Goal: Task Accomplishment & Management: Use online tool/utility

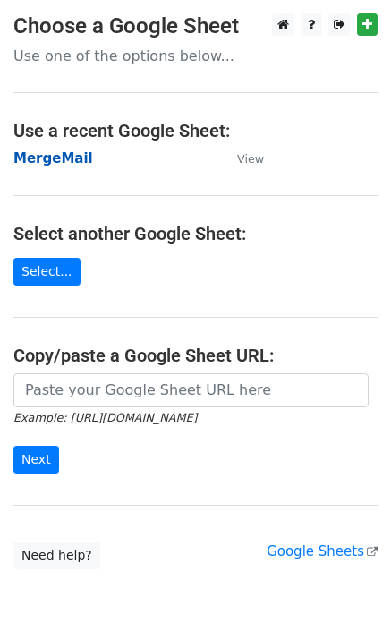
click at [41, 156] on strong "MergeMail" at bounding box center [53, 158] width 80 height 16
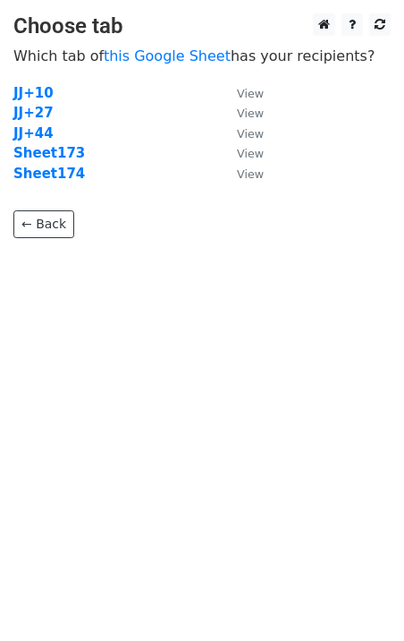
click at [32, 183] on p "← Back" at bounding box center [202, 210] width 378 height 55
click at [38, 180] on strong "Sheet174" at bounding box center [49, 174] width 72 height 16
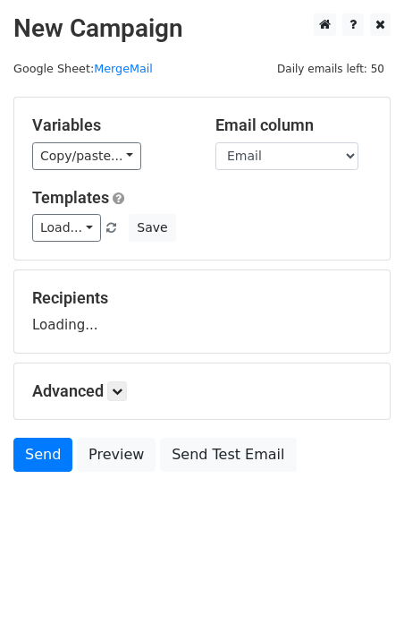
click at [64, 235] on link "Load..." at bounding box center [66, 228] width 69 height 28
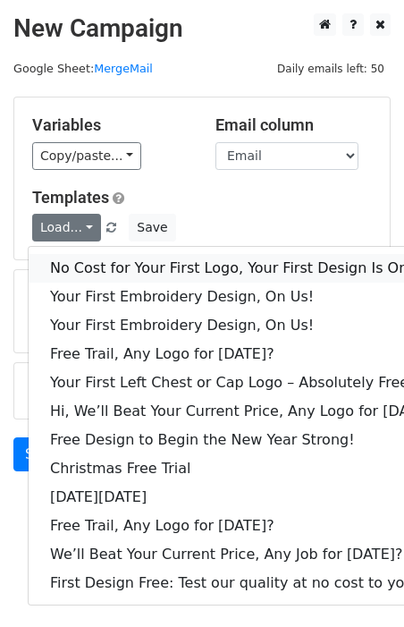
click at [103, 257] on link "No Cost for Your First Logo, Your First Design Is On Us!" at bounding box center [245, 268] width 432 height 29
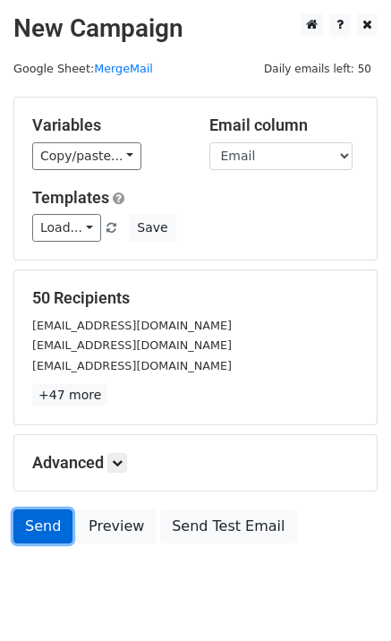
click at [34, 538] on link "Send" at bounding box center [42, 526] width 59 height 34
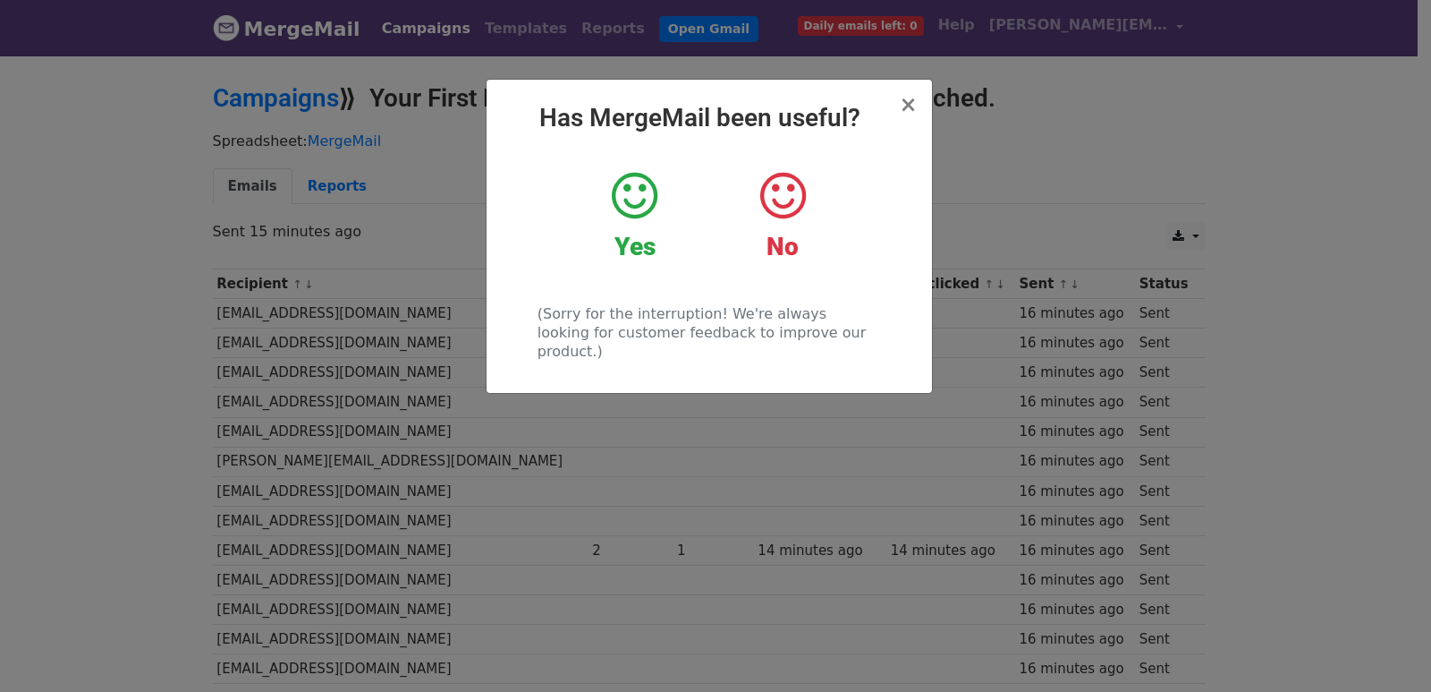
click at [637, 434] on div "× Has MergeMail been useful? Yes No (Sorry for the interruption! We're always l…" at bounding box center [715, 373] width 1431 height 638
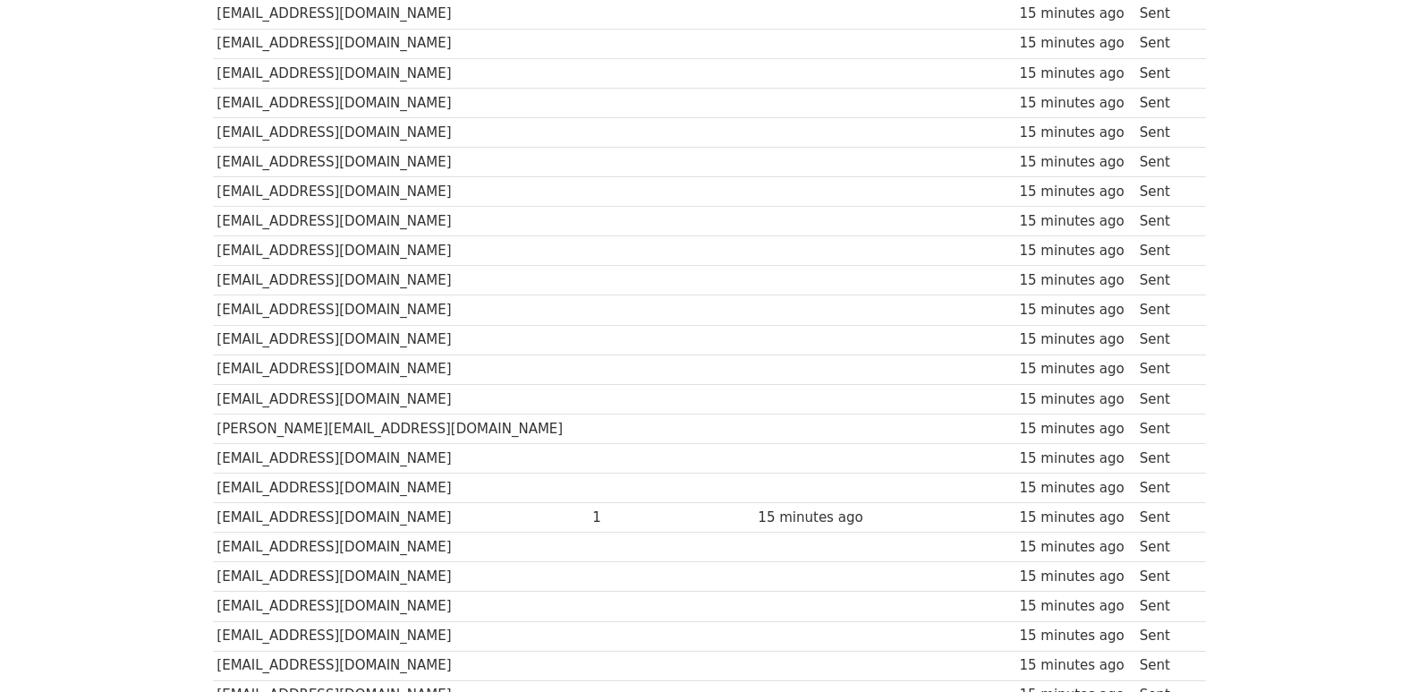
scroll to position [1245, 0]
